Goal: Find contact information: Find contact information

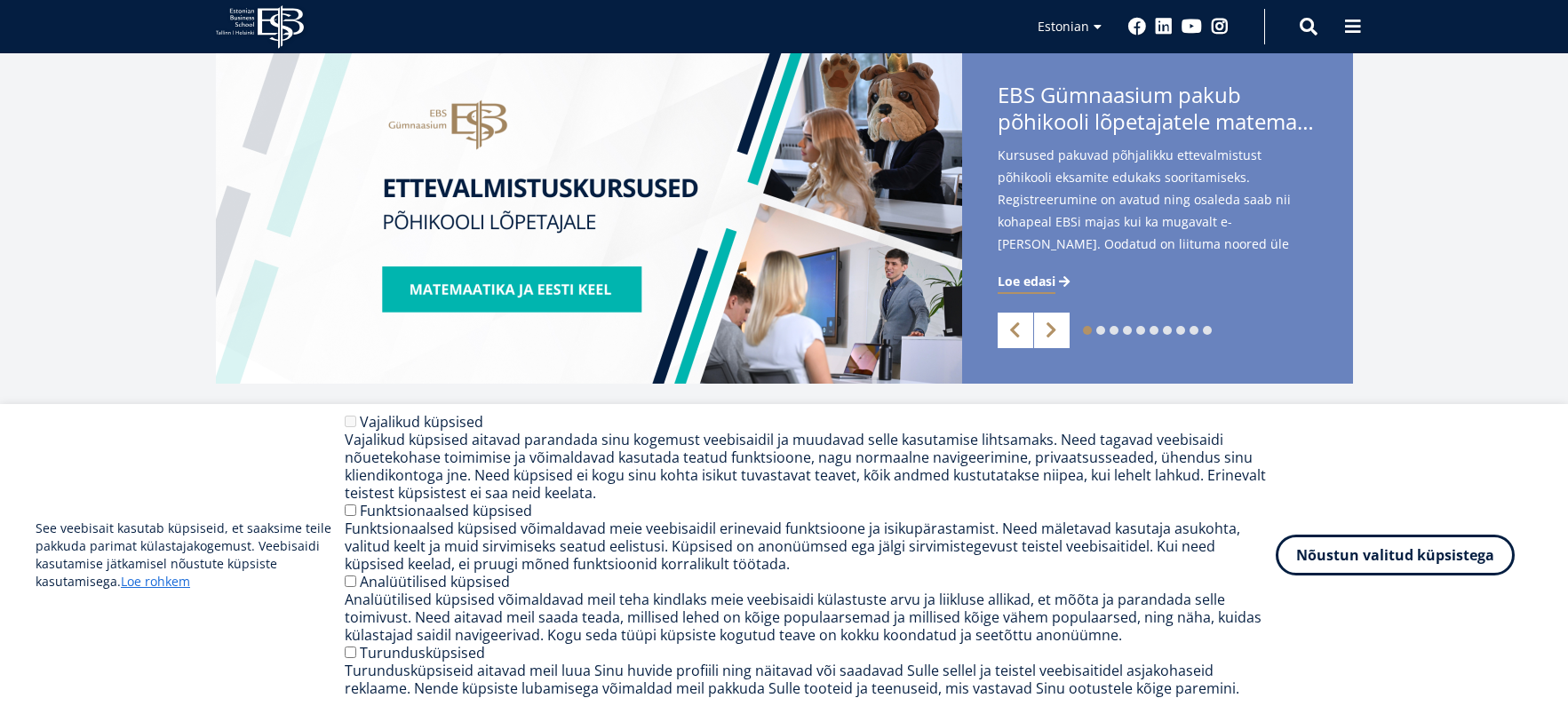
scroll to position [711, 0]
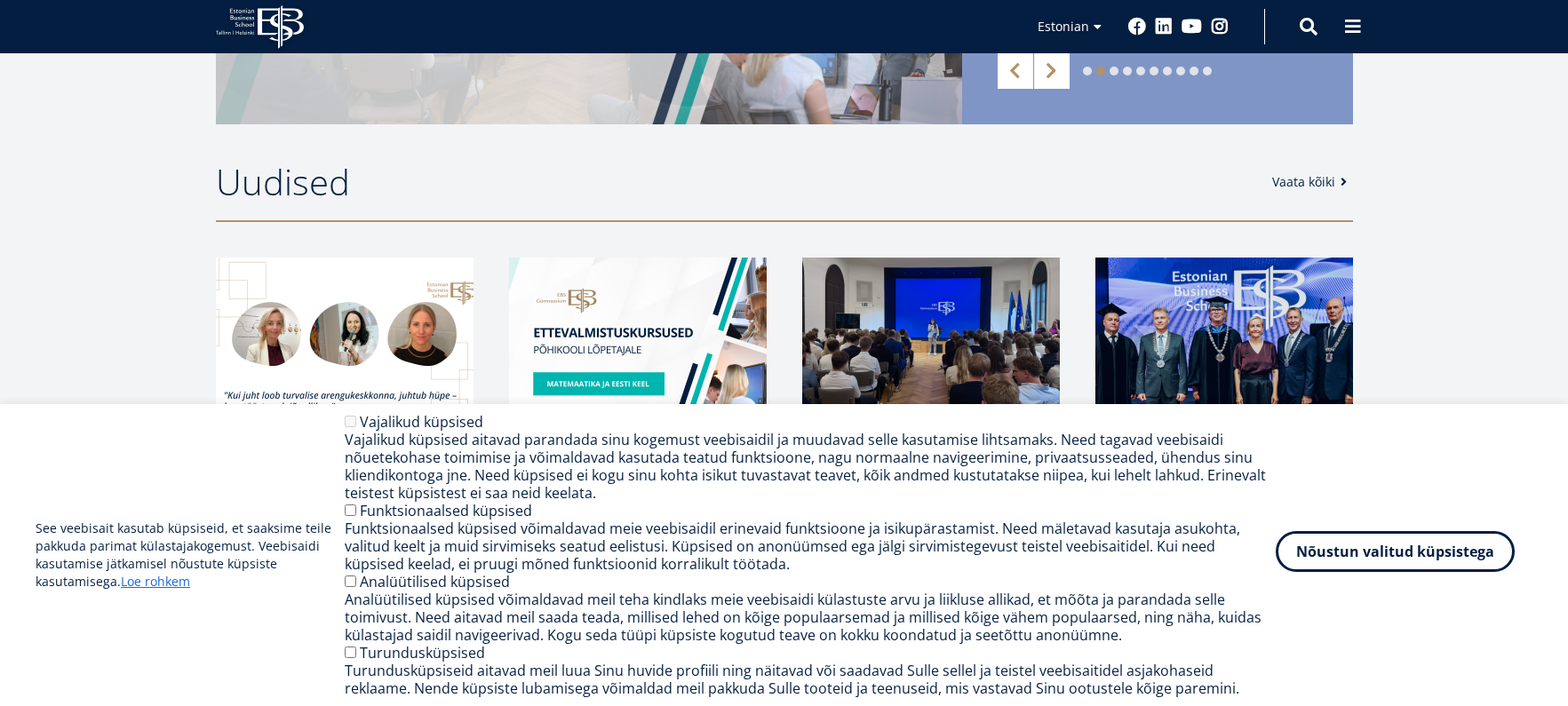
click at [1401, 548] on button "Nõustun valitud küpsistega" at bounding box center [1395, 551] width 239 height 41
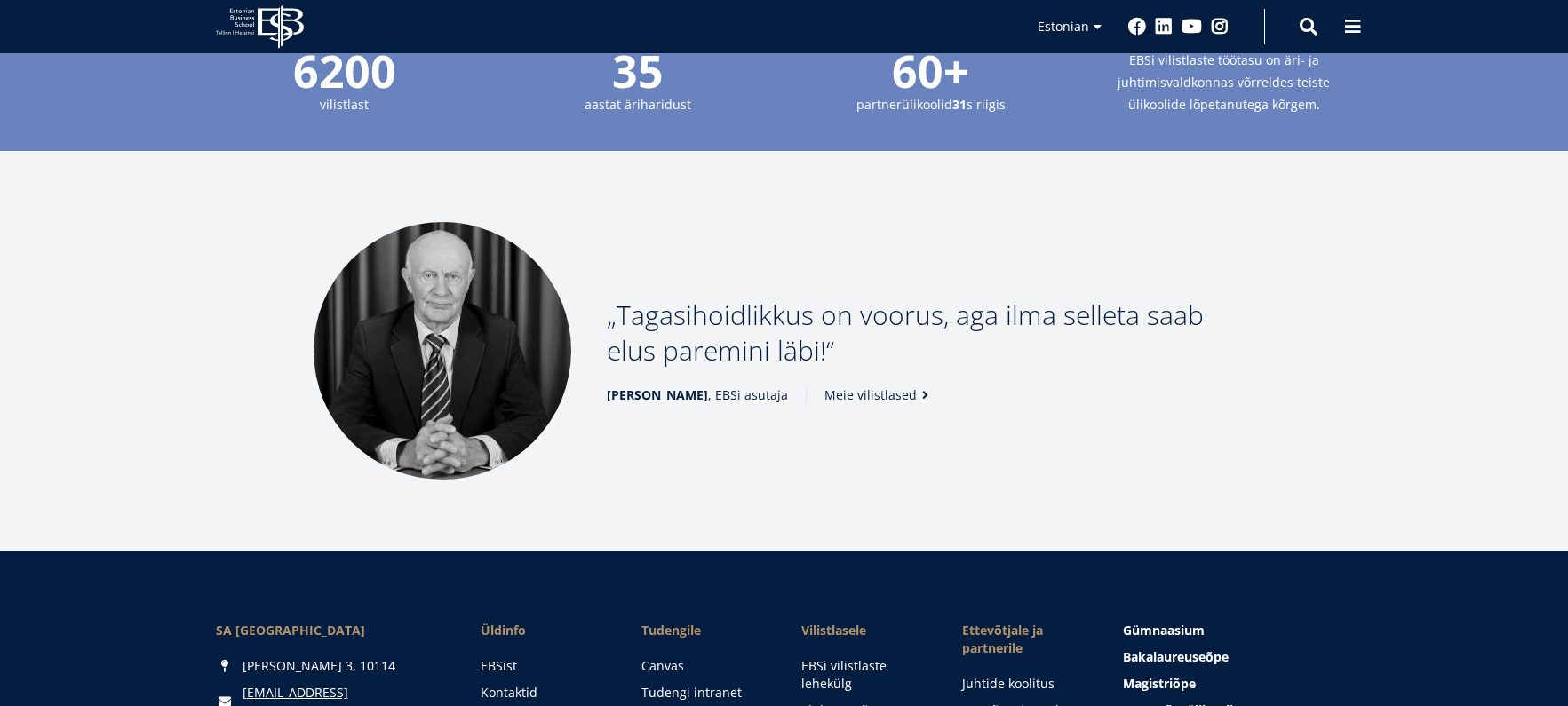
scroll to position [2554, 0]
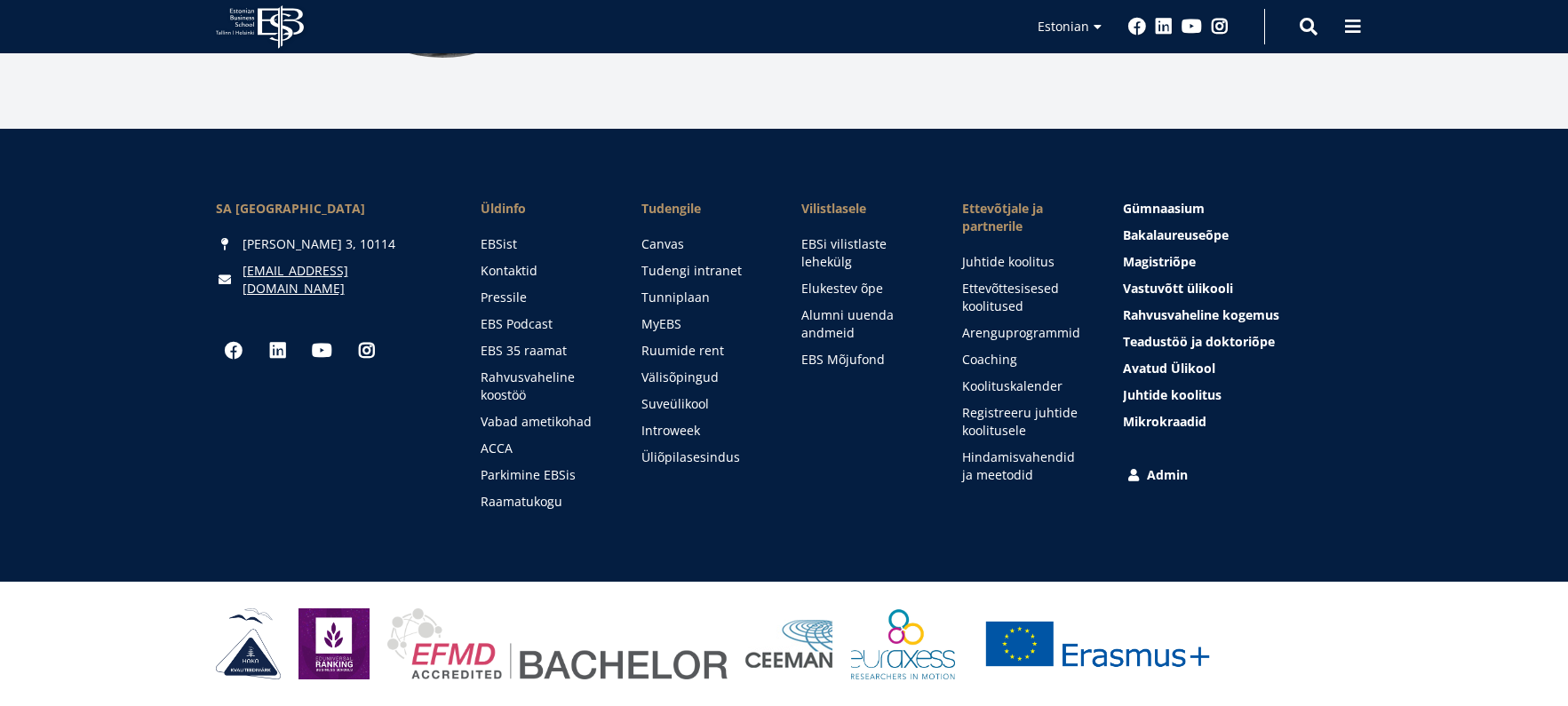
click at [1163, 476] on link "Admin" at bounding box center [1240, 476] width 230 height 18
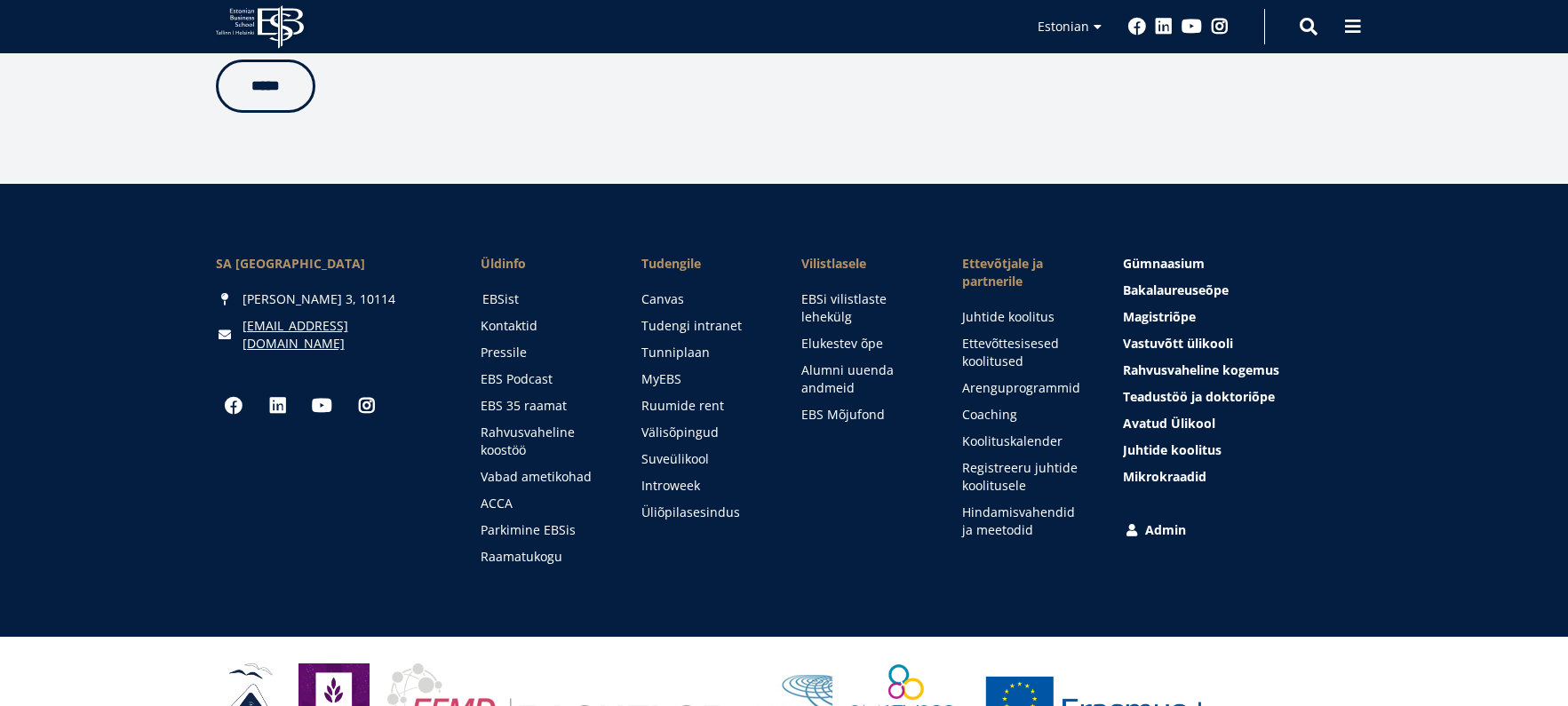
scroll to position [564, 0]
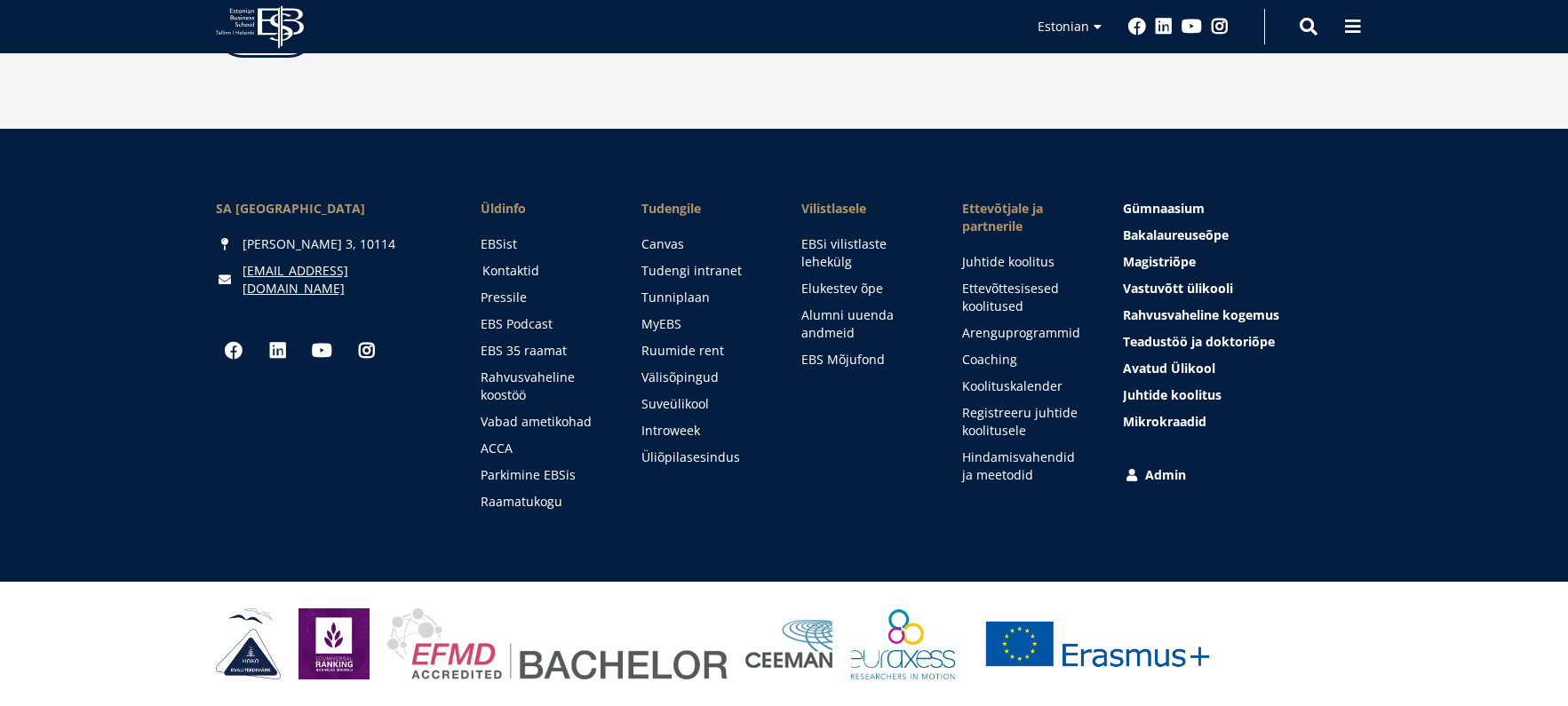
click at [525, 270] on link "Kontaktid" at bounding box center [545, 271] width 125 height 18
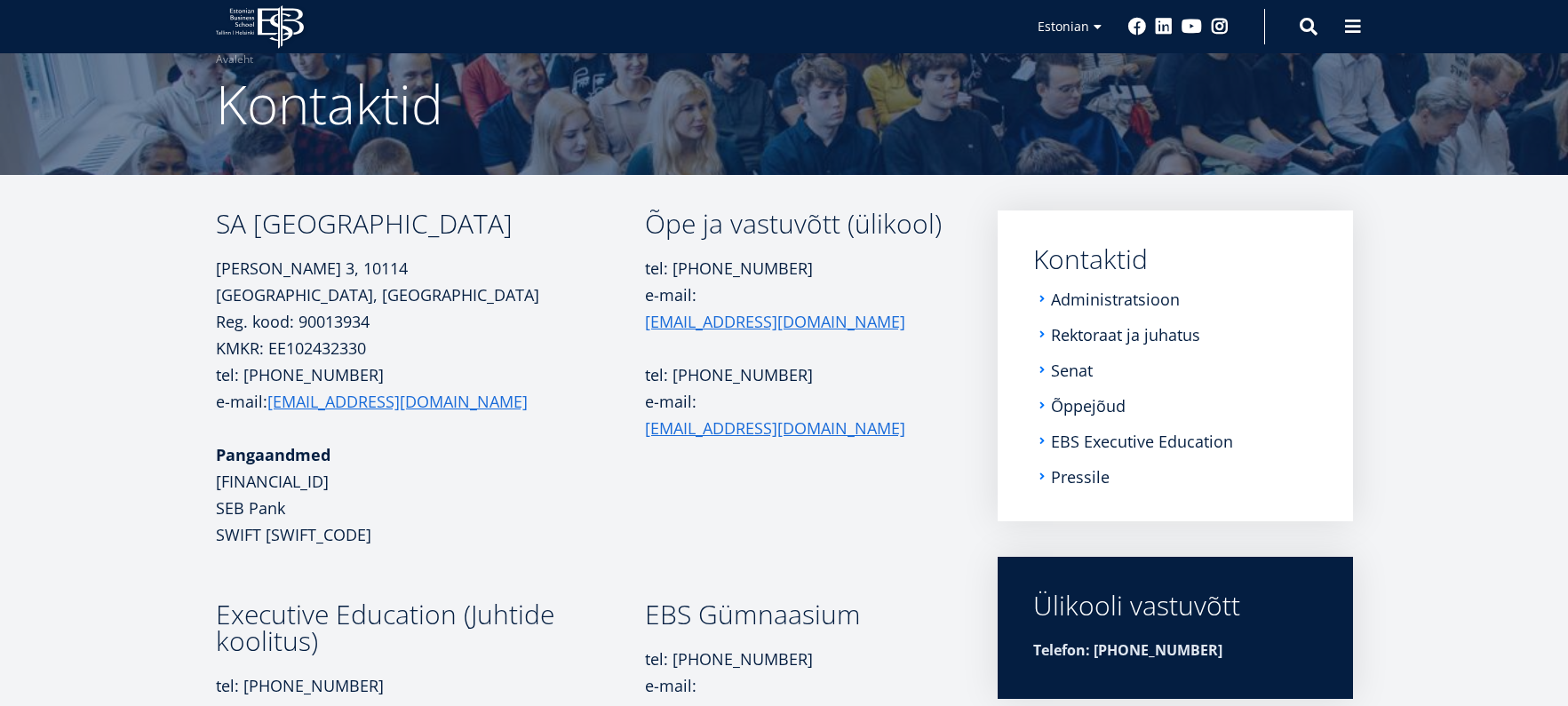
scroll to position [125, 0]
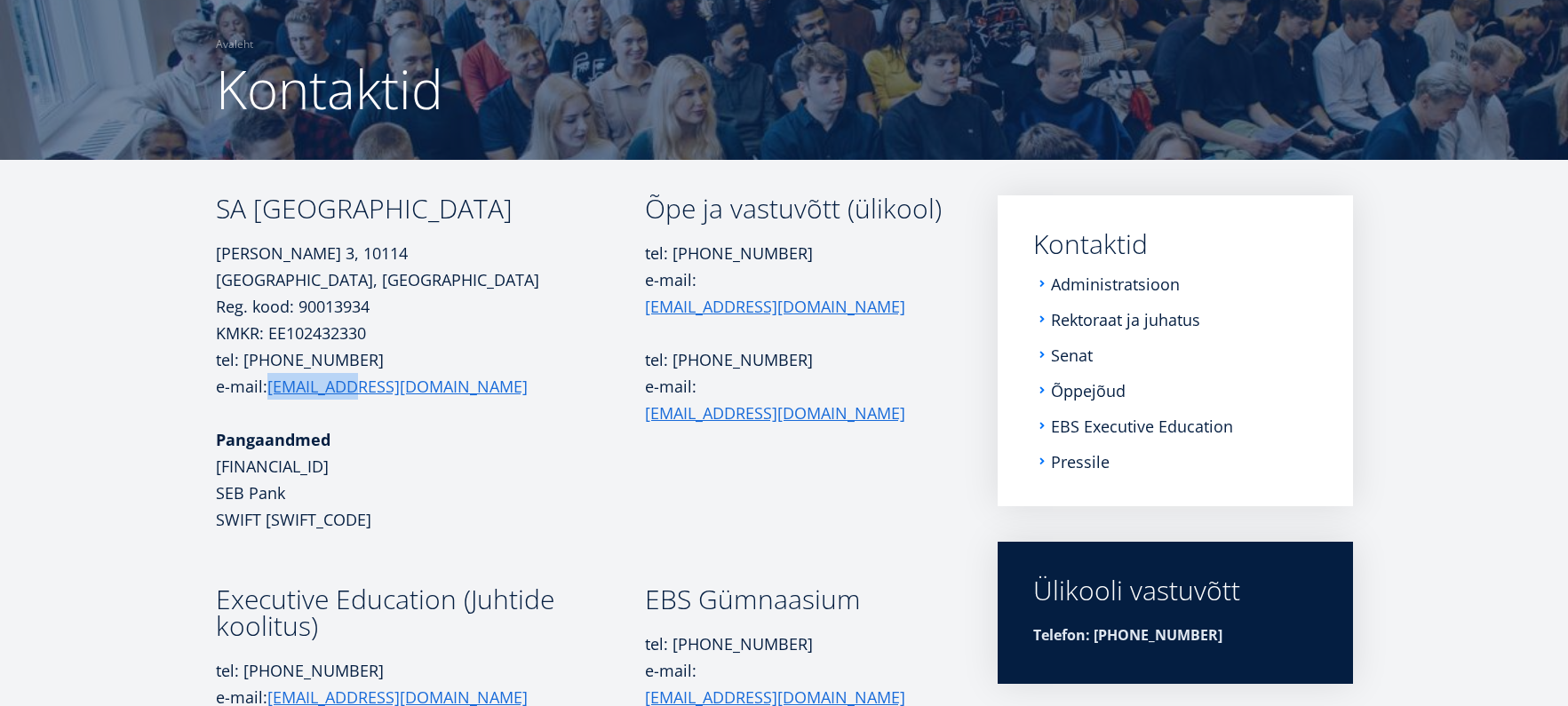
drag, startPoint x: 391, startPoint y: 392, endPoint x: 268, endPoint y: 387, distance: 123.1
click at [268, 387] on p "tel: +372 665 1300 e-mail: ebs@ebs.ee" at bounding box center [430, 373] width 429 height 54
copy link "[EMAIL_ADDRESS][DOMAIN_NAME]"
click at [1163, 288] on link "Administratsioon" at bounding box center [1117, 284] width 128 height 18
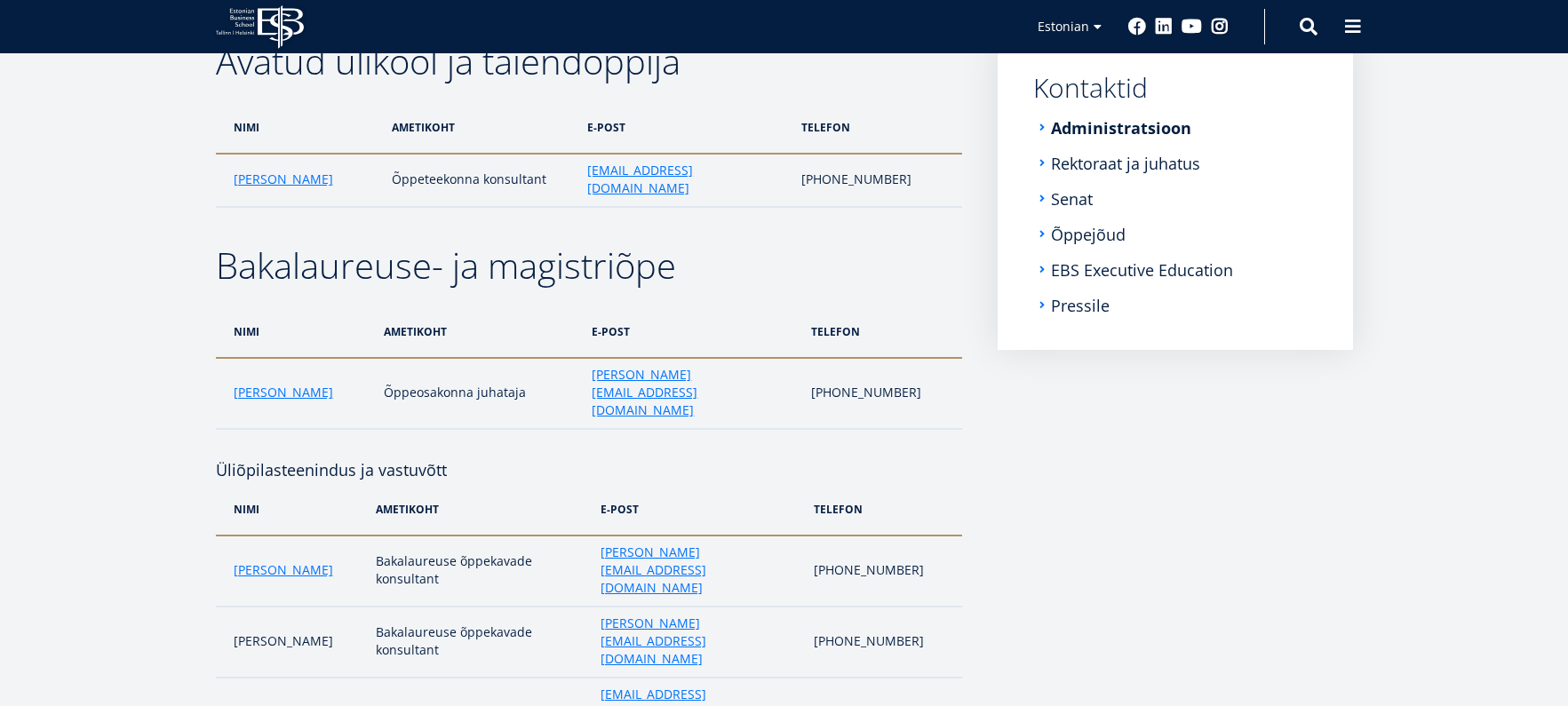
scroll to position [287, 0]
